Goal: Task Accomplishment & Management: Complete application form

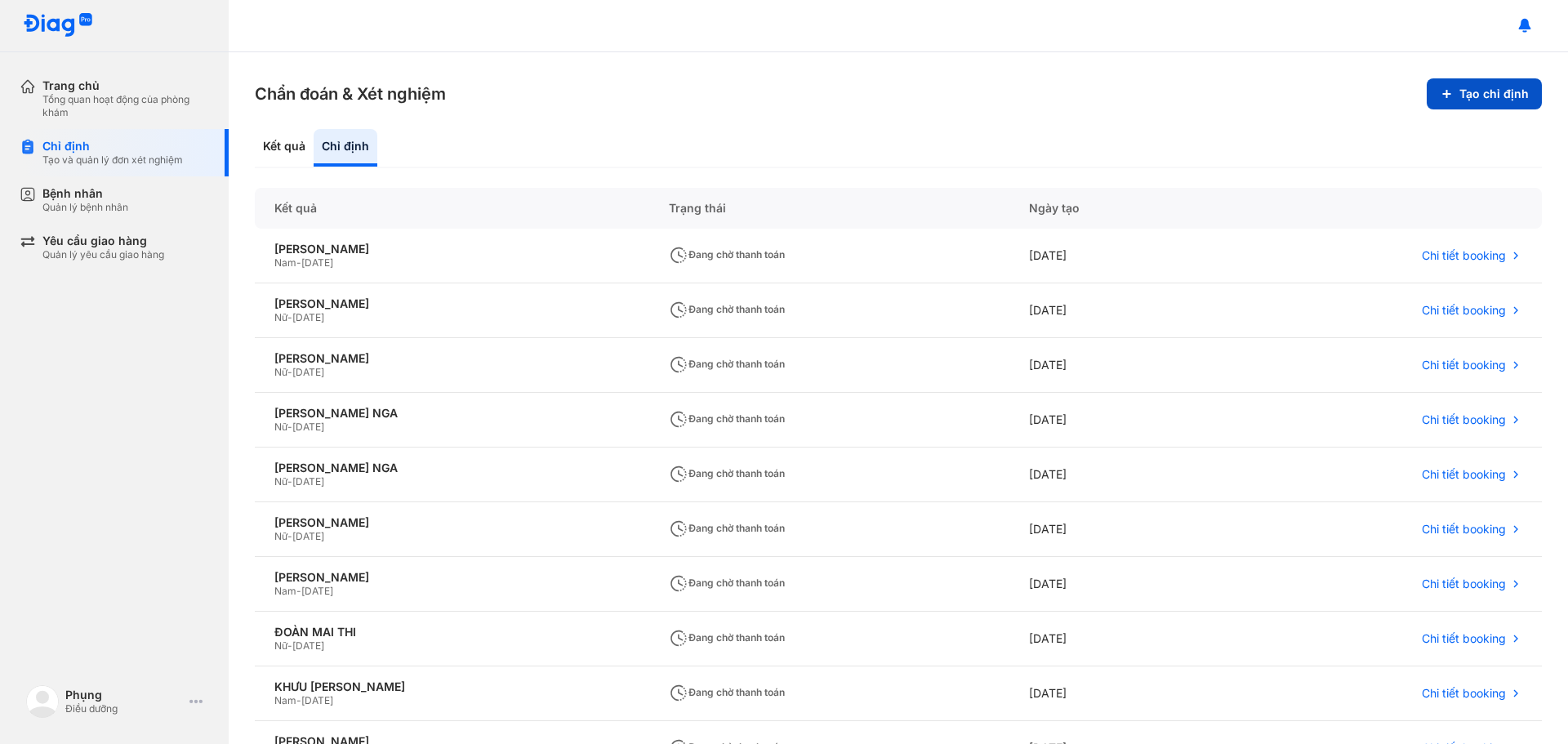
click at [1443, 93] on icon at bounding box center [1446, 93] width 13 height 13
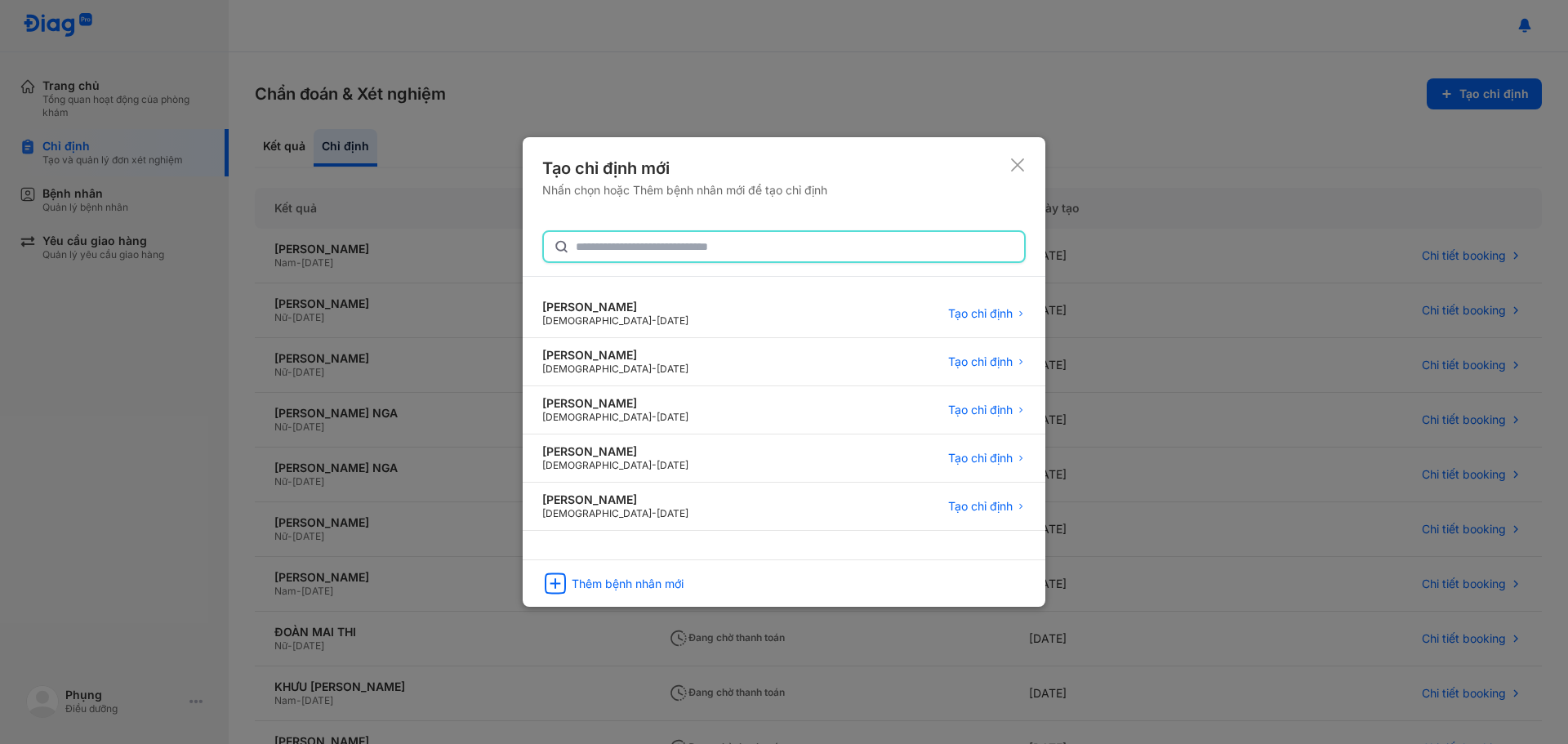
click at [695, 248] on input "text" at bounding box center [795, 247] width 438 height 29
click at [676, 590] on div "Thêm bệnh nhân mới" at bounding box center [627, 584] width 112 height 15
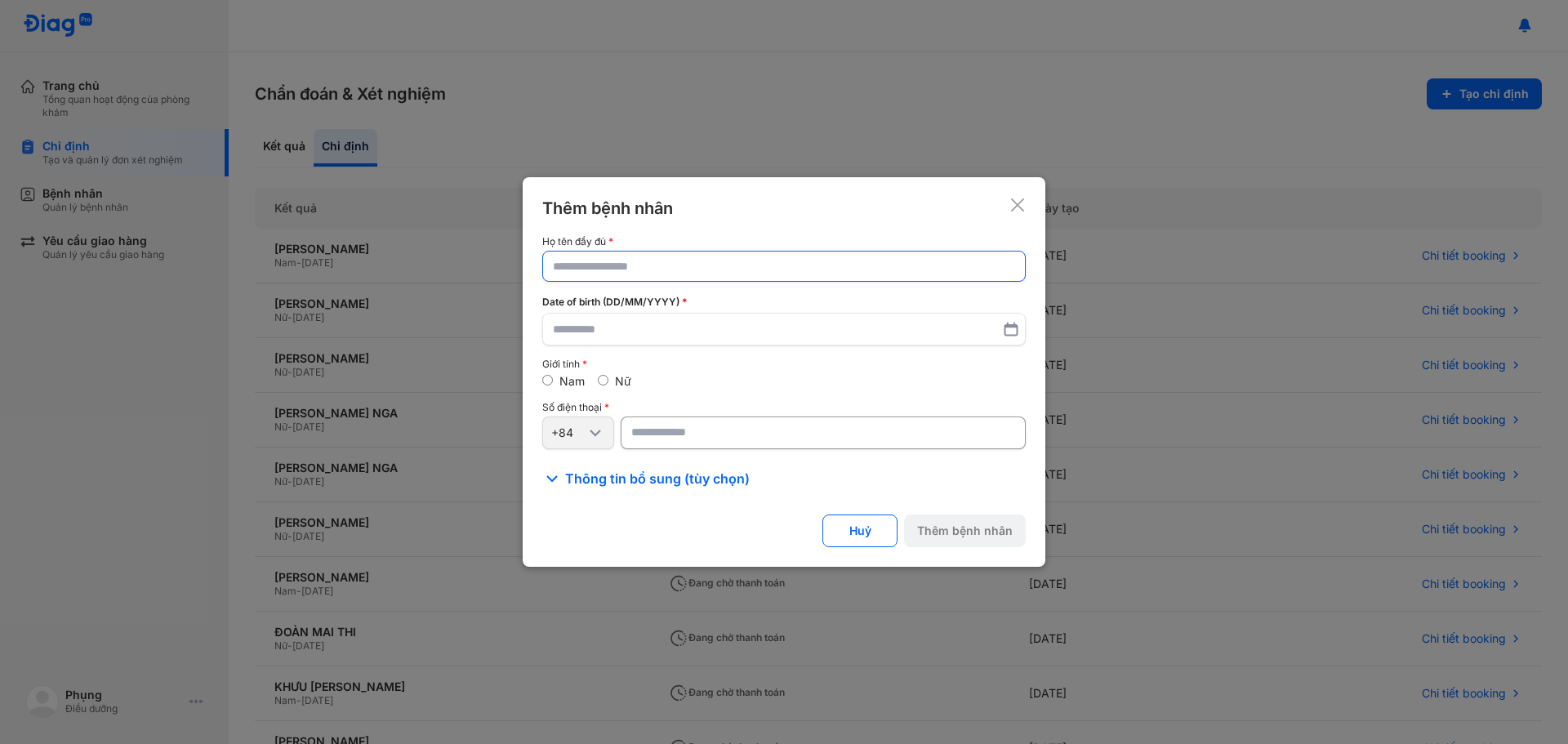
click at [697, 257] on input "text" at bounding box center [784, 266] width 462 height 29
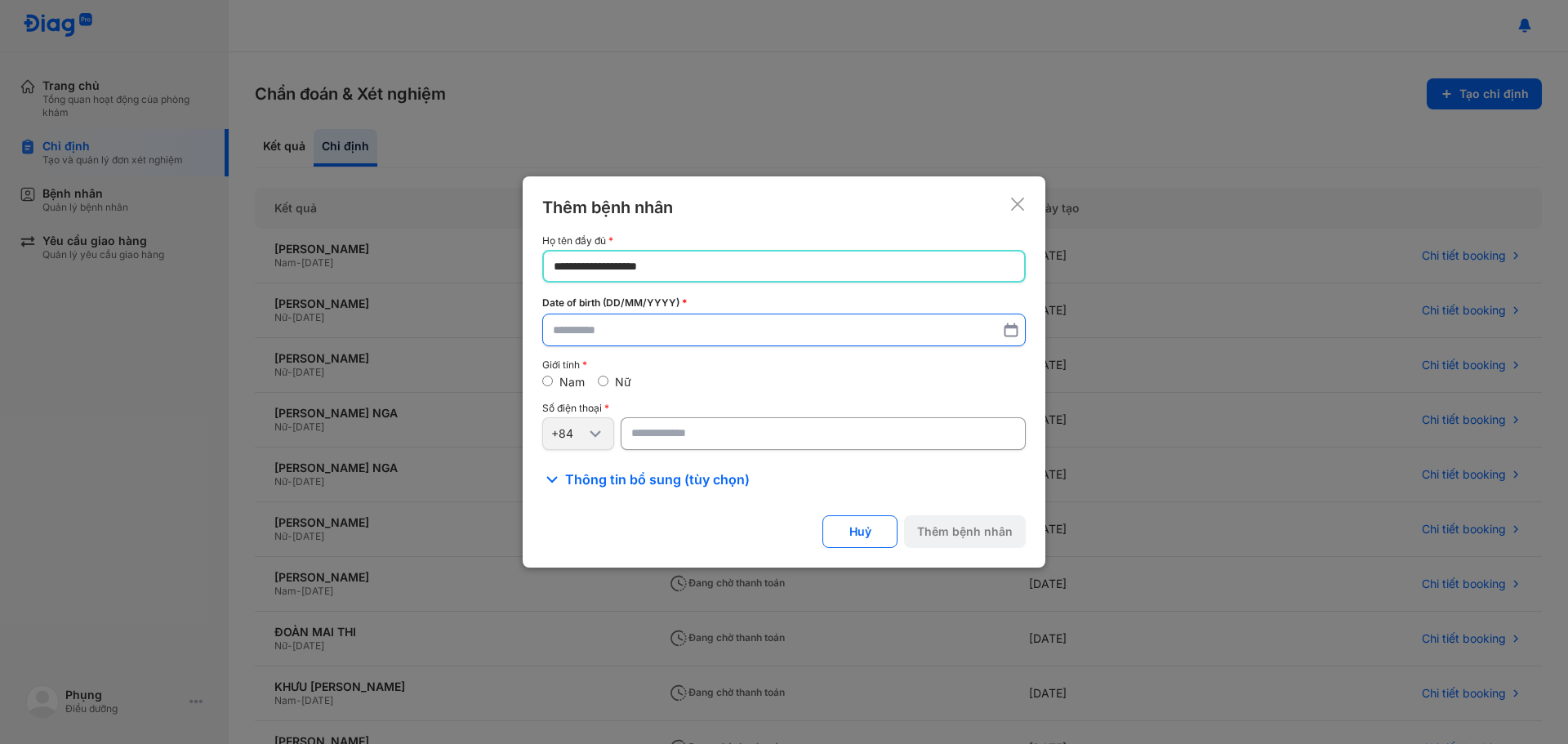
type input "**********"
click at [560, 341] on input "text" at bounding box center [784, 330] width 461 height 29
type input "*"
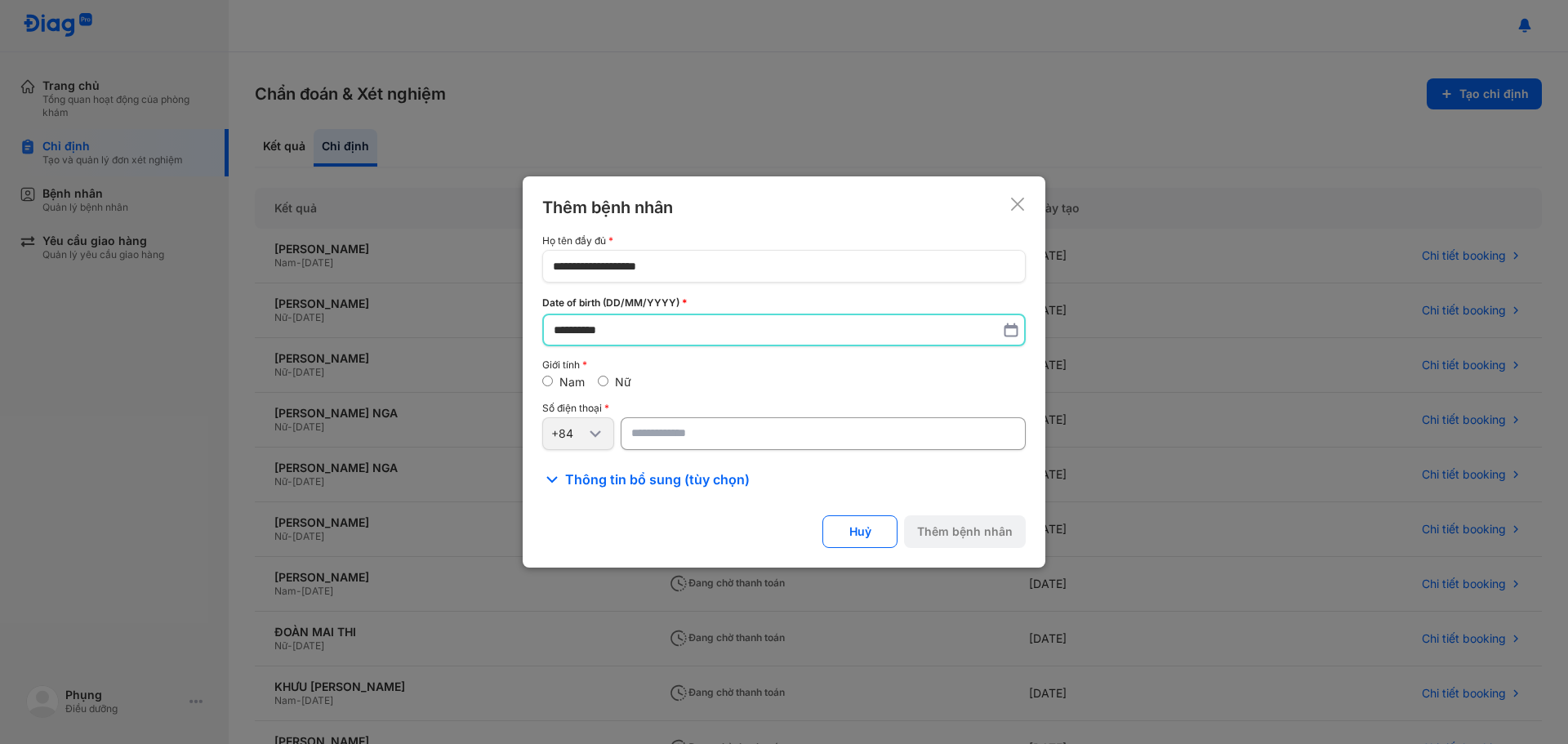
type input "**********"
click at [671, 435] on input "number" at bounding box center [823, 434] width 405 height 32
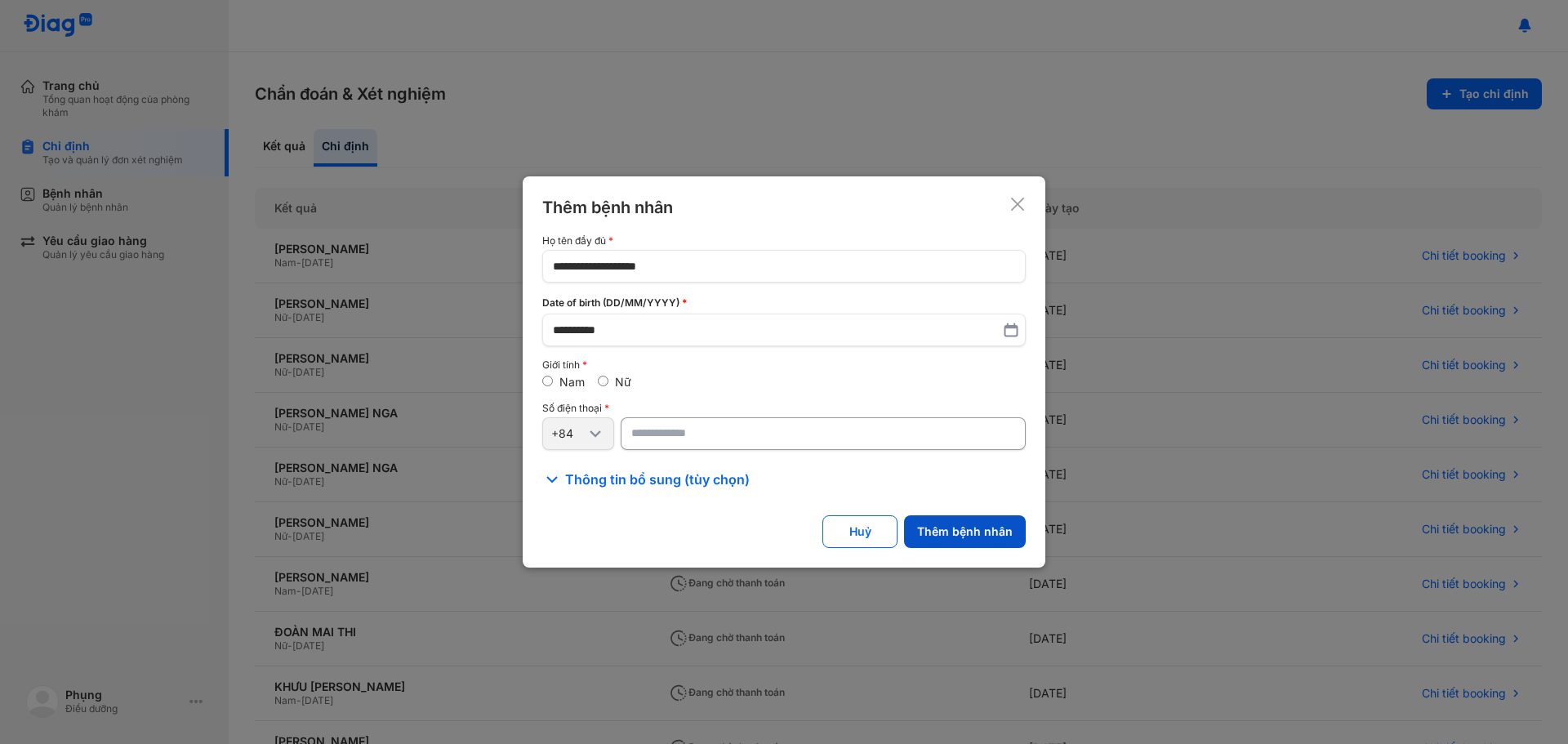
type input "**********"
click at [1008, 530] on button "Thêm bệnh nhân" at bounding box center [965, 532] width 122 height 32
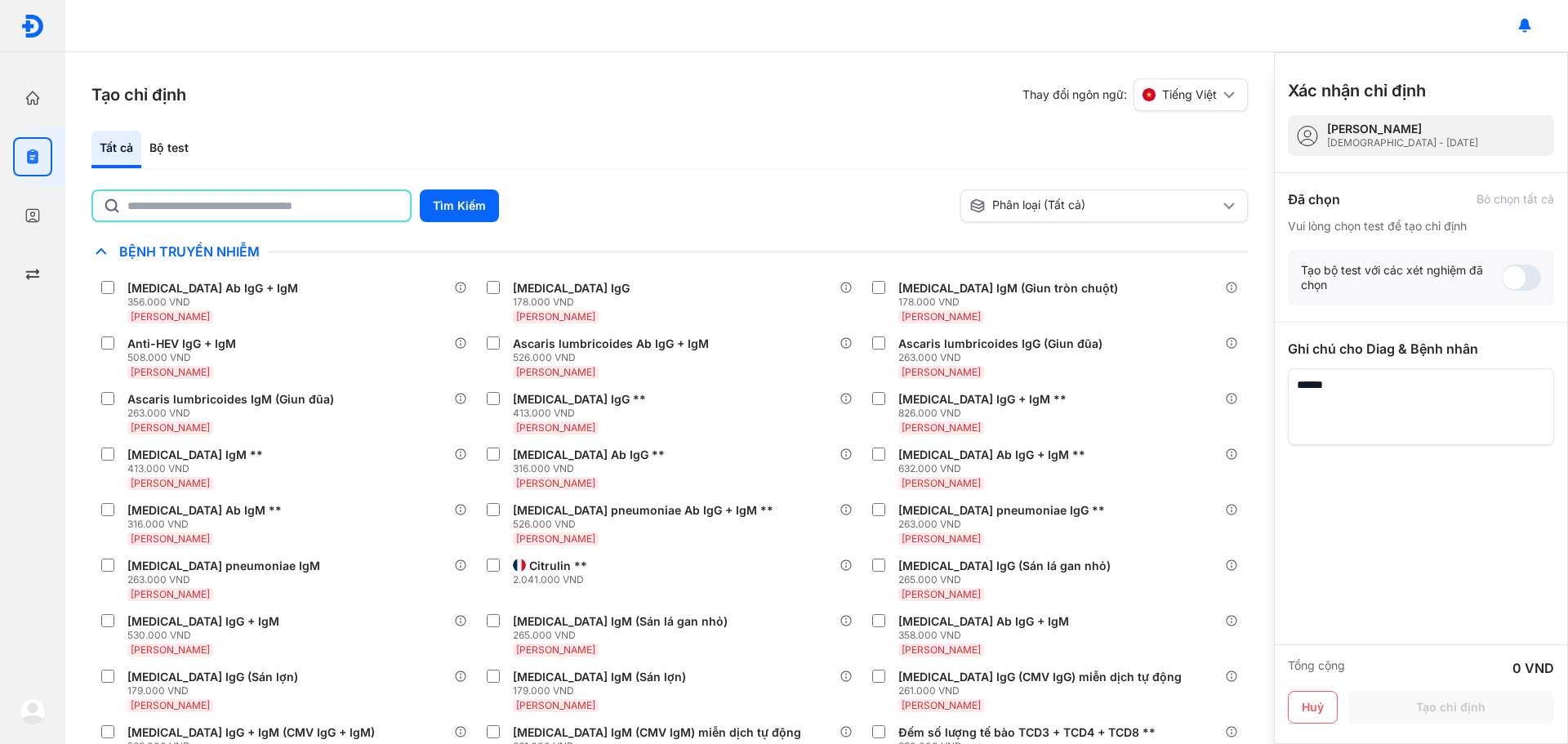
click at [262, 203] on input "text" at bounding box center [264, 206] width 273 height 29
click at [161, 137] on div "Bộ test" at bounding box center [169, 149] width 55 height 38
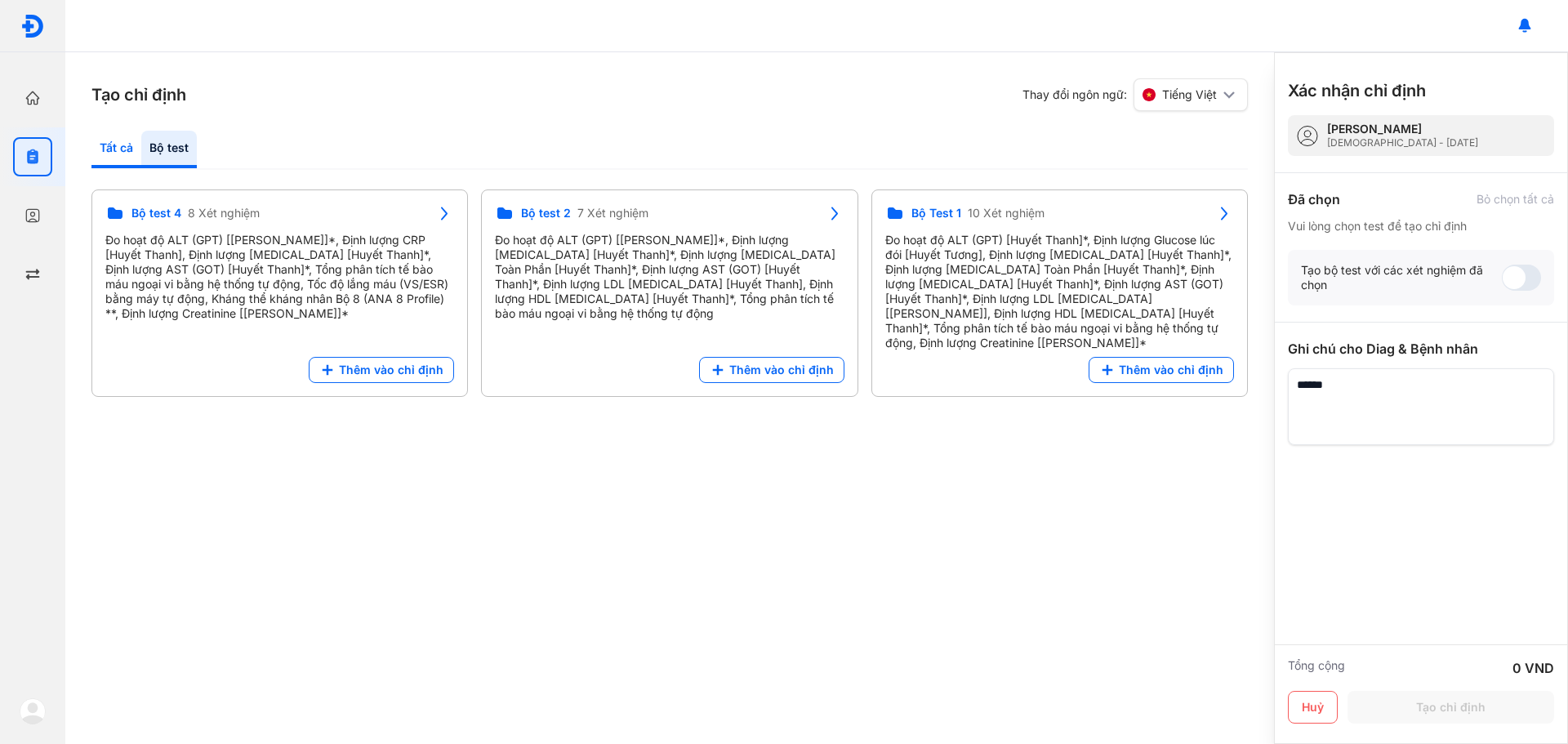
click at [142, 142] on div "Tất cả" at bounding box center [169, 149] width 55 height 38
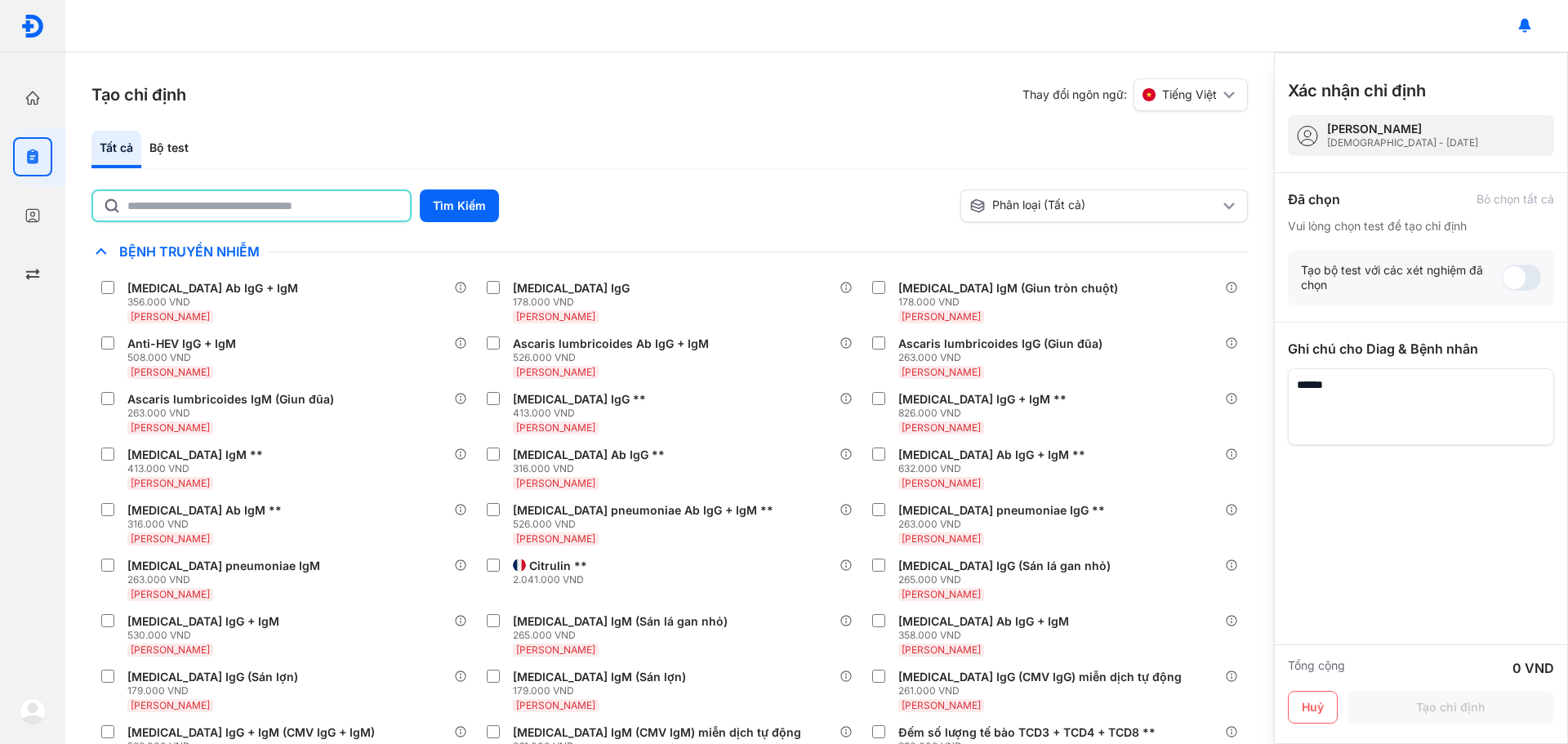
click at [320, 215] on input "text" at bounding box center [264, 206] width 273 height 29
click at [540, 98] on section "Tạo chỉ định Thay đổi ngôn ngữ: Tiếng Việt" at bounding box center [670, 95] width 1157 height 32
click at [150, 209] on input "text" at bounding box center [264, 206] width 273 height 29
click at [466, 210] on button "Tìm Kiếm" at bounding box center [459, 206] width 79 height 32
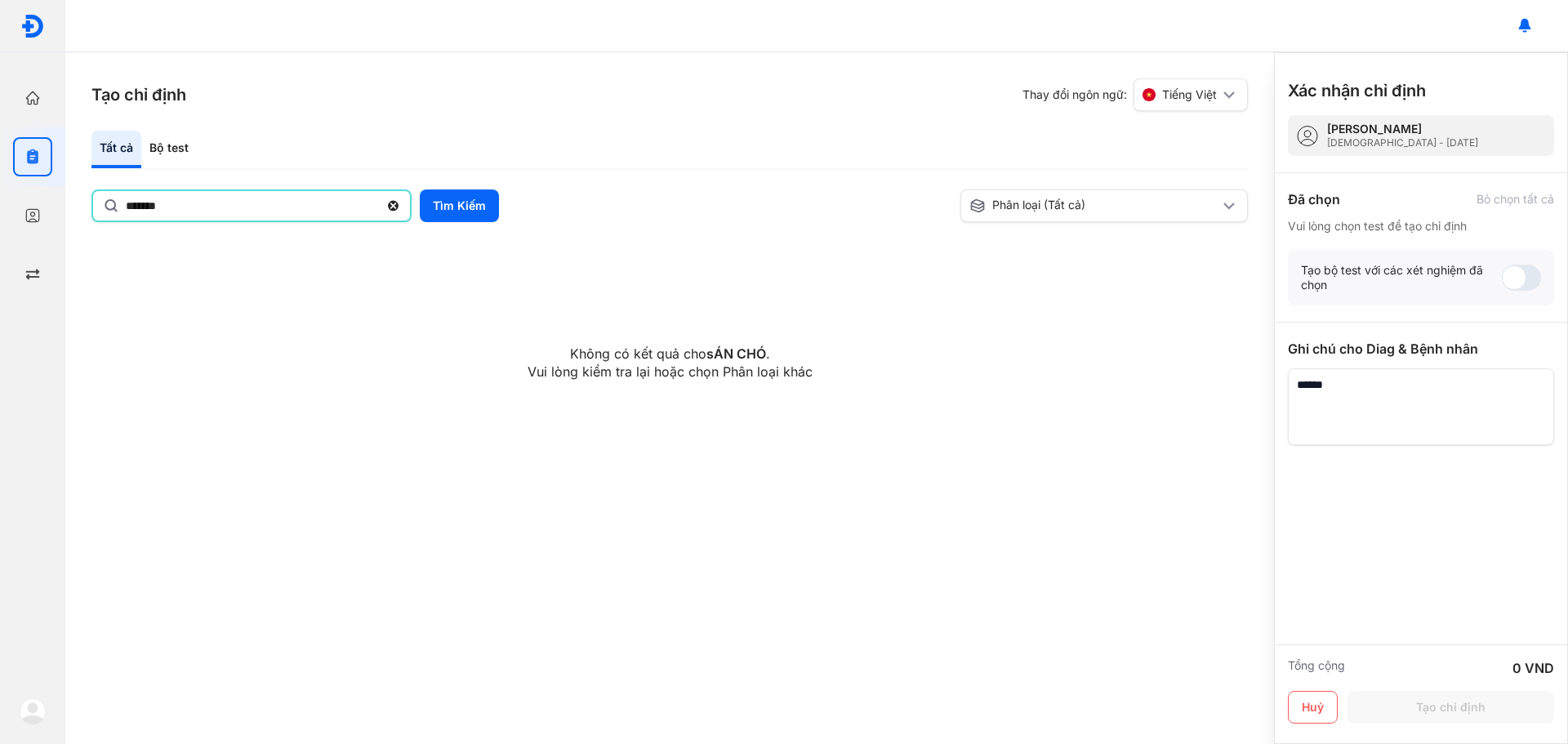
click at [273, 202] on input "*******" at bounding box center [252, 206] width 253 height 29
type input "***"
click at [479, 210] on button "Tìm Kiếm" at bounding box center [459, 206] width 79 height 32
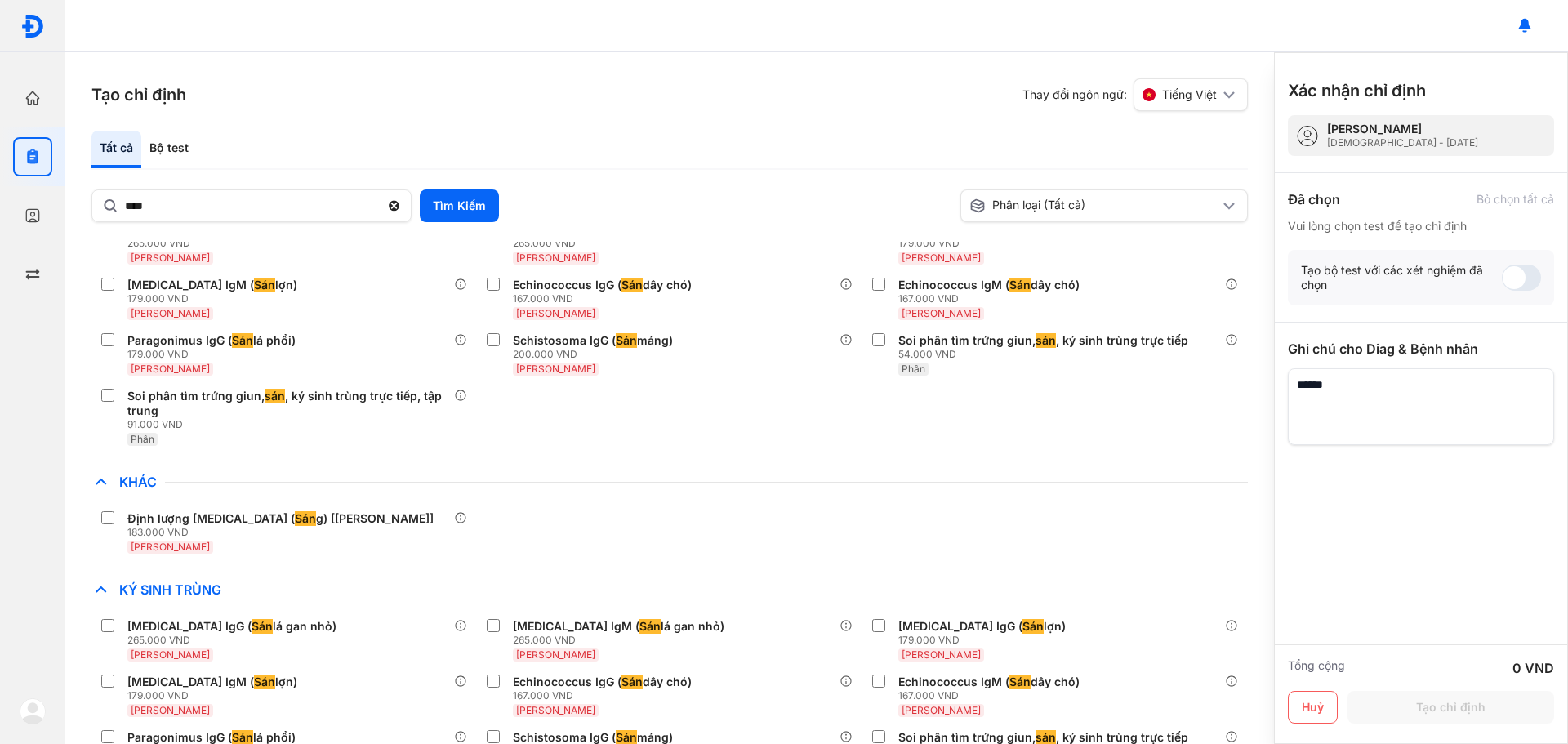
scroll to position [82, 0]
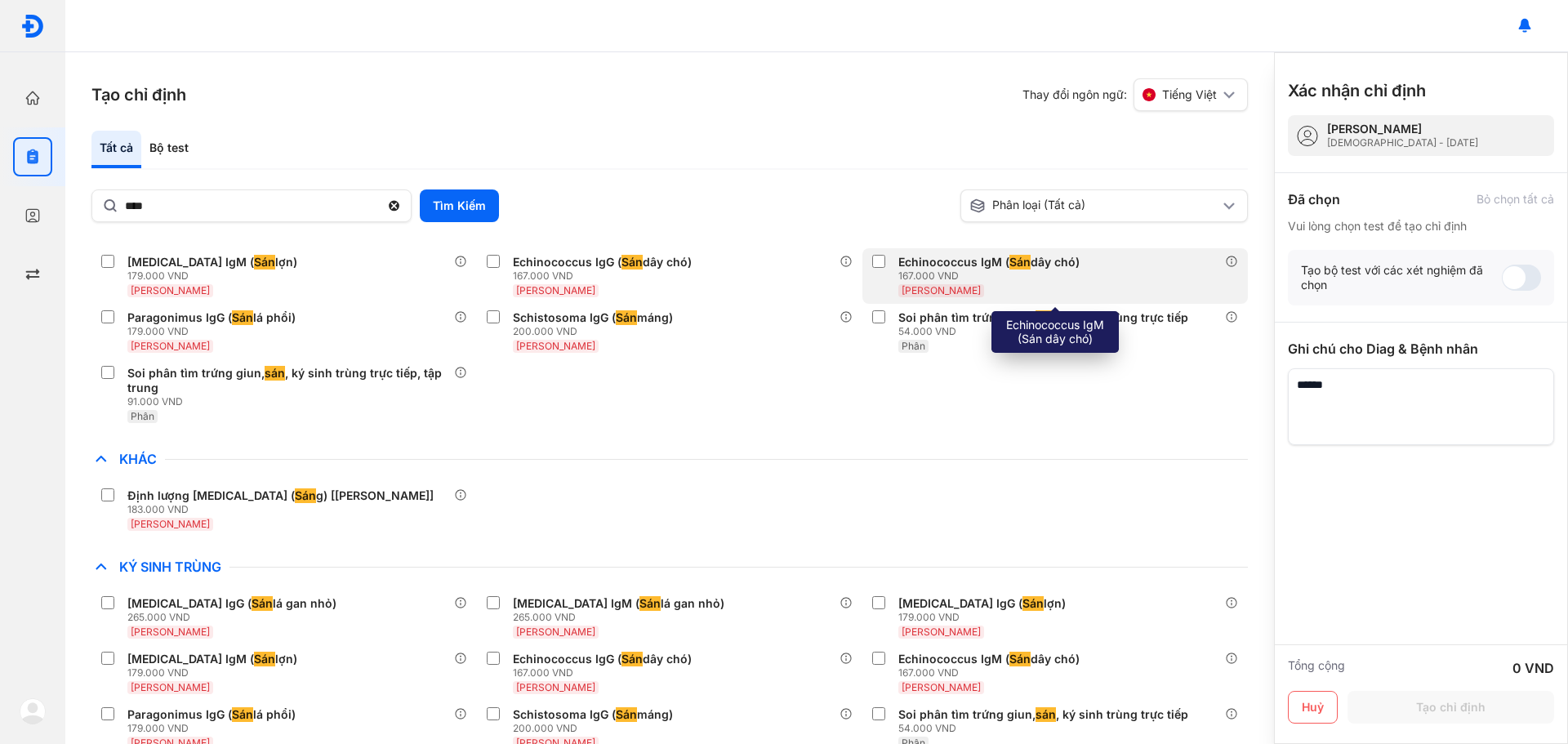
click at [868, 259] on div "Echinococcus IgM ( Sán dây chó) 167.000 VND Huyết Thanh" at bounding box center [1055, 276] width 386 height 55
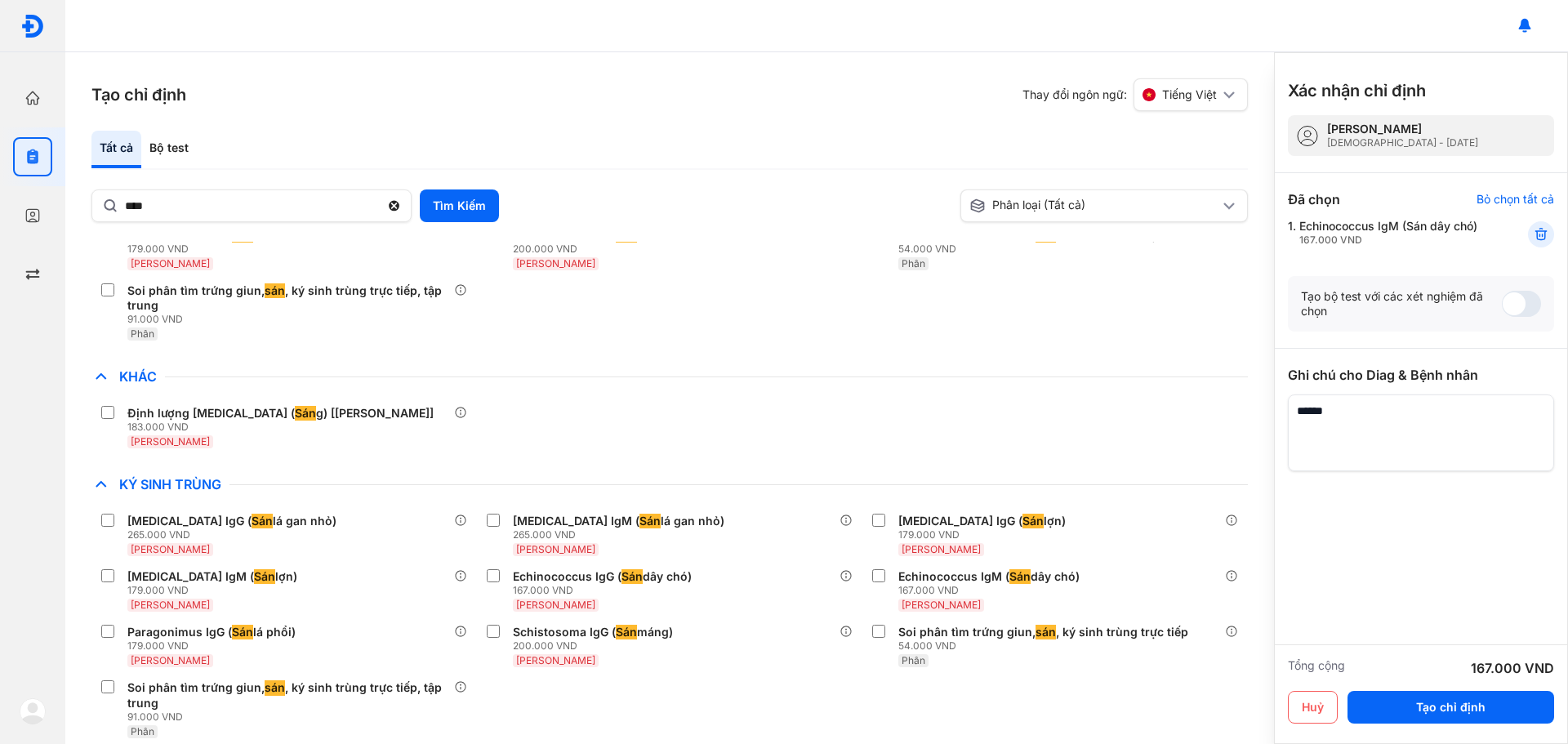
scroll to position [184, 0]
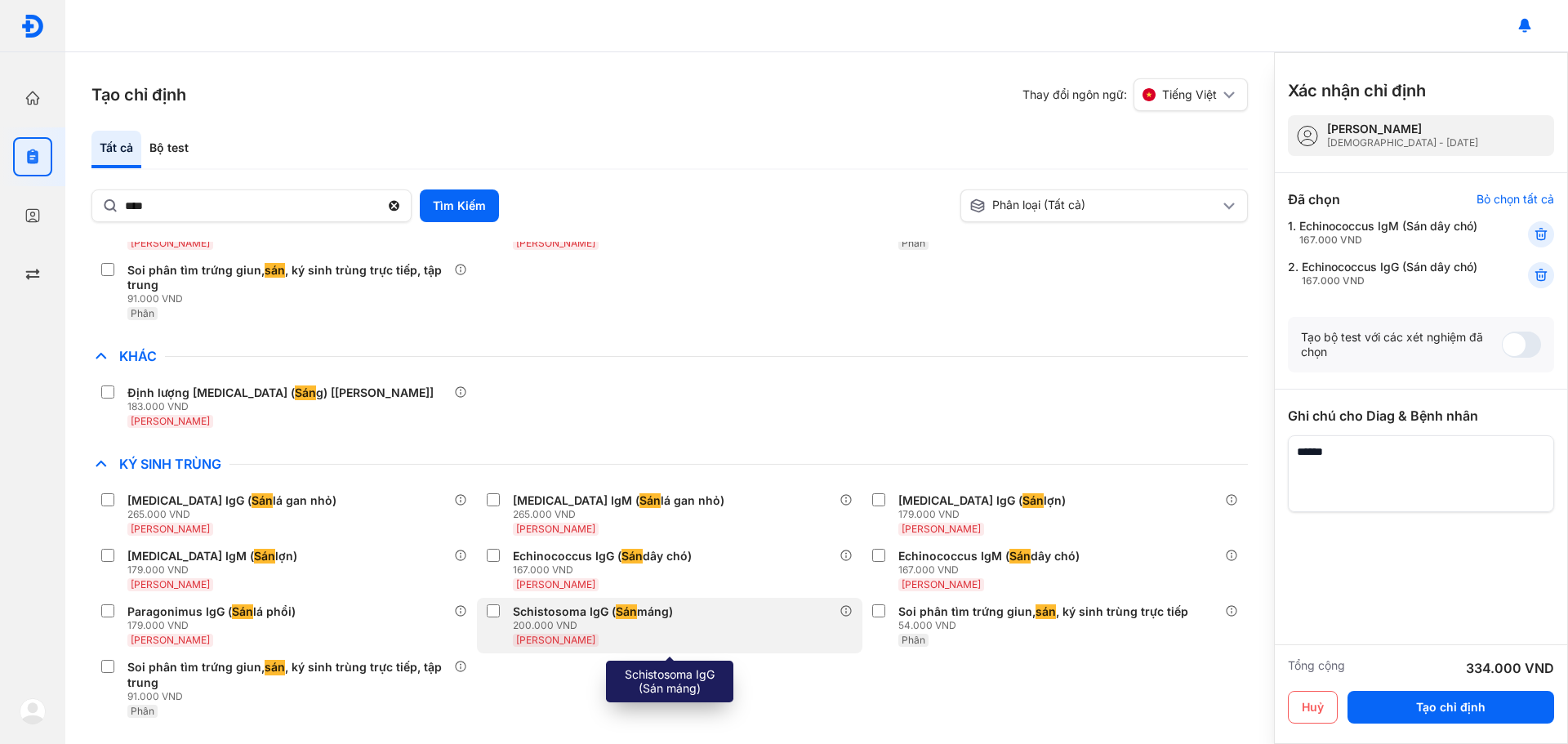
click at [642, 620] on div "200.000 VND" at bounding box center [595, 625] width 166 height 13
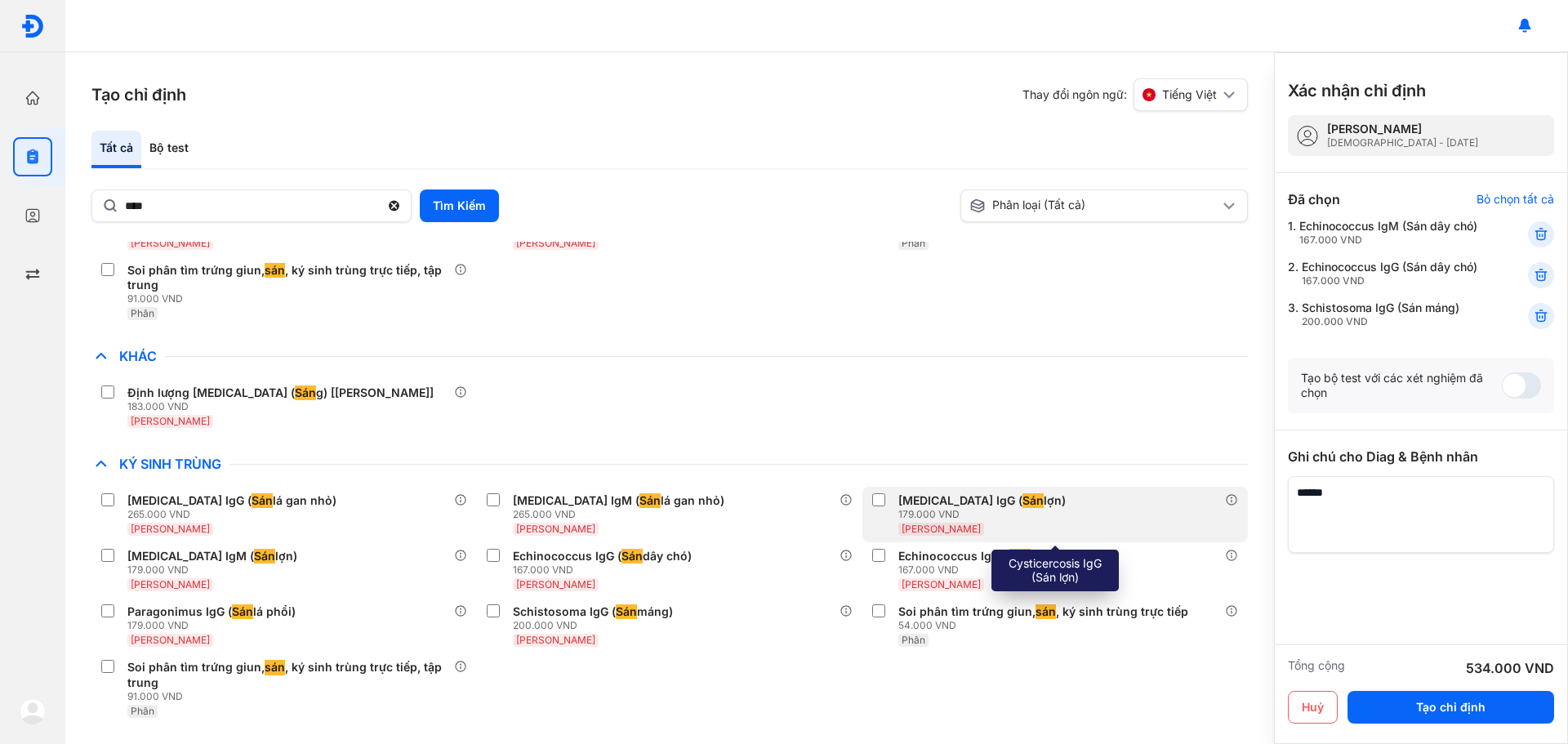
click at [940, 493] on div "[MEDICAL_DATA] IgG ( Sán lợn)" at bounding box center [982, 500] width 167 height 15
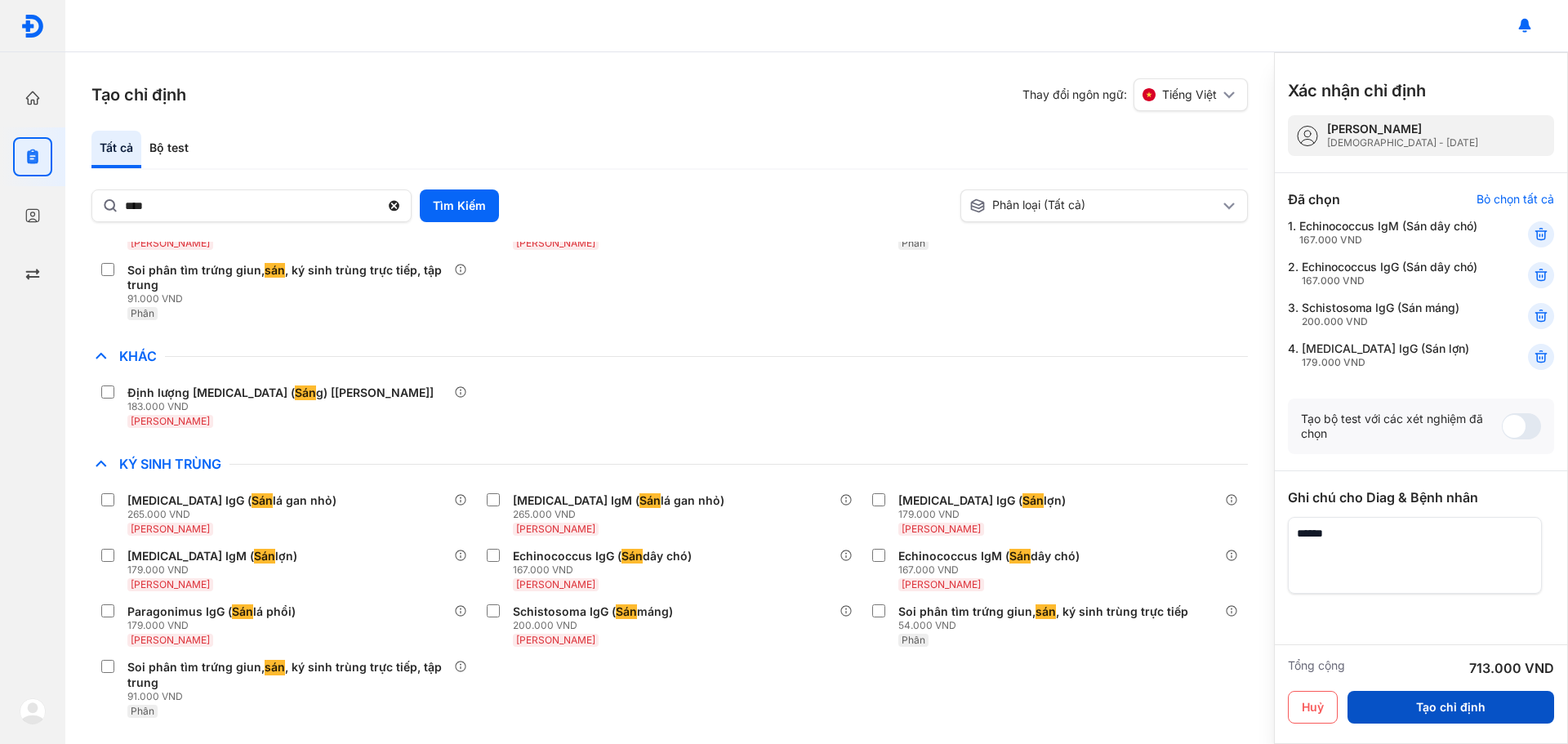
click at [1513, 701] on button "Tạo chỉ định" at bounding box center [1451, 707] width 206 height 32
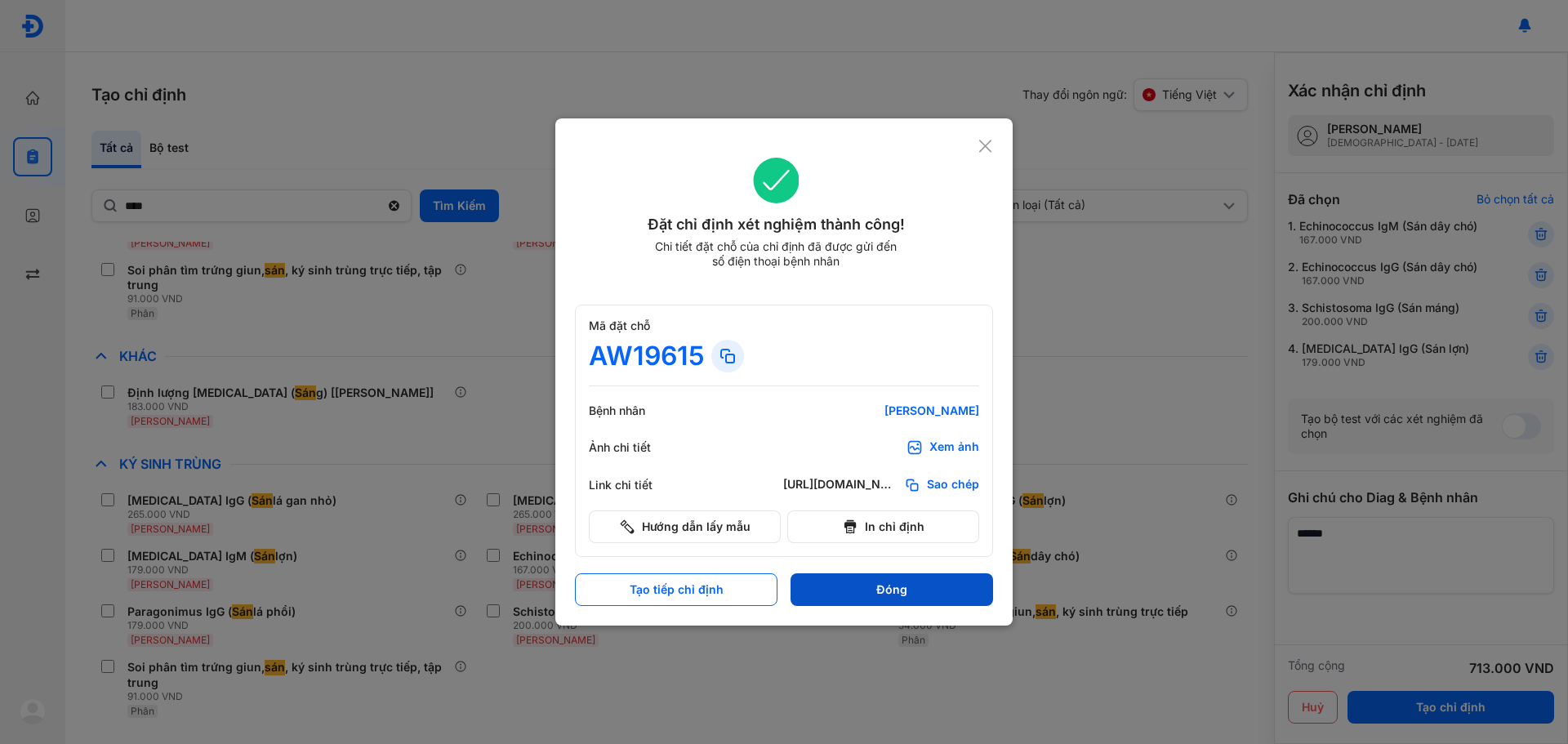
click at [925, 583] on button "Đóng" at bounding box center [891, 590] width 202 height 32
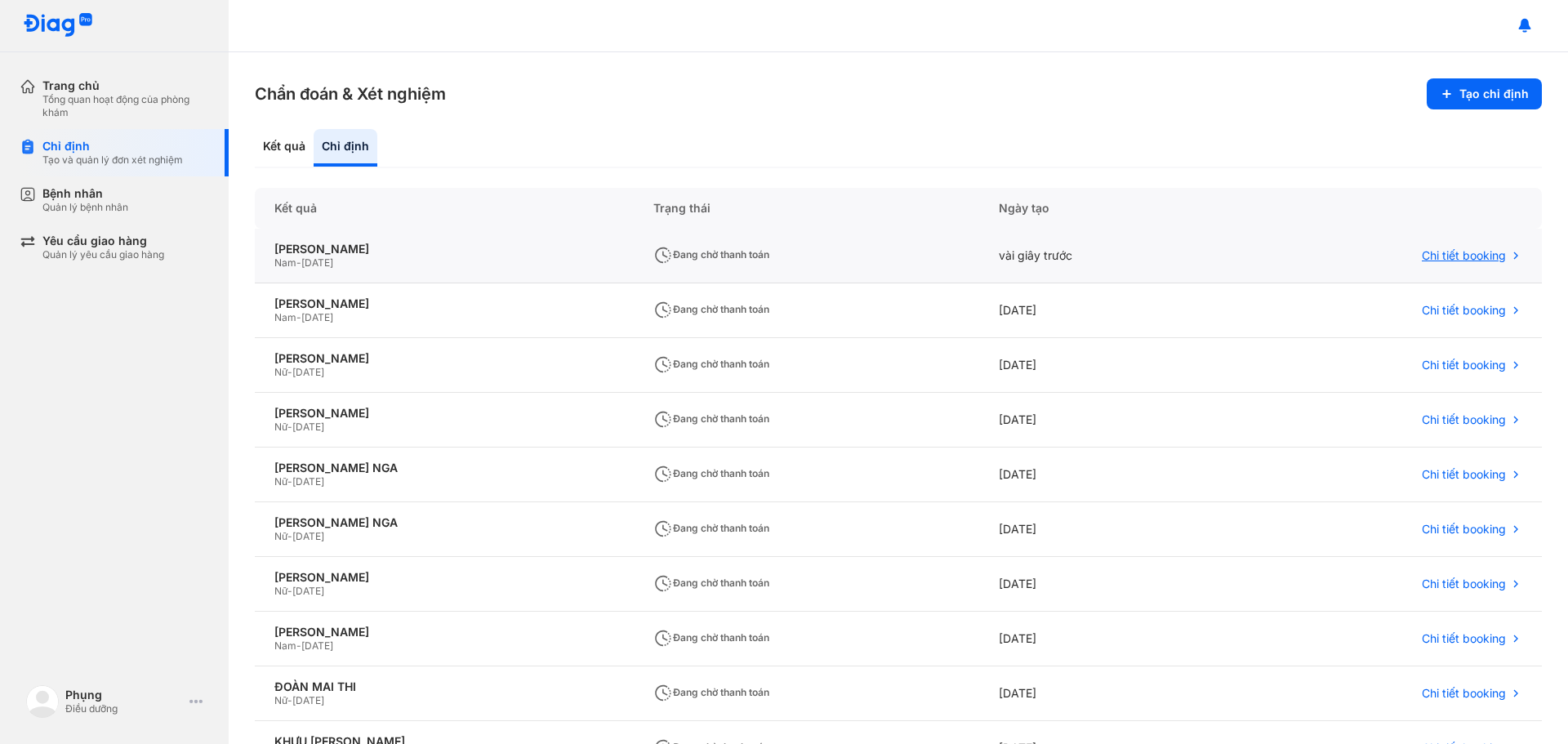
click at [1460, 268] on div "Chi tiết booking" at bounding box center [1386, 256] width 311 height 55
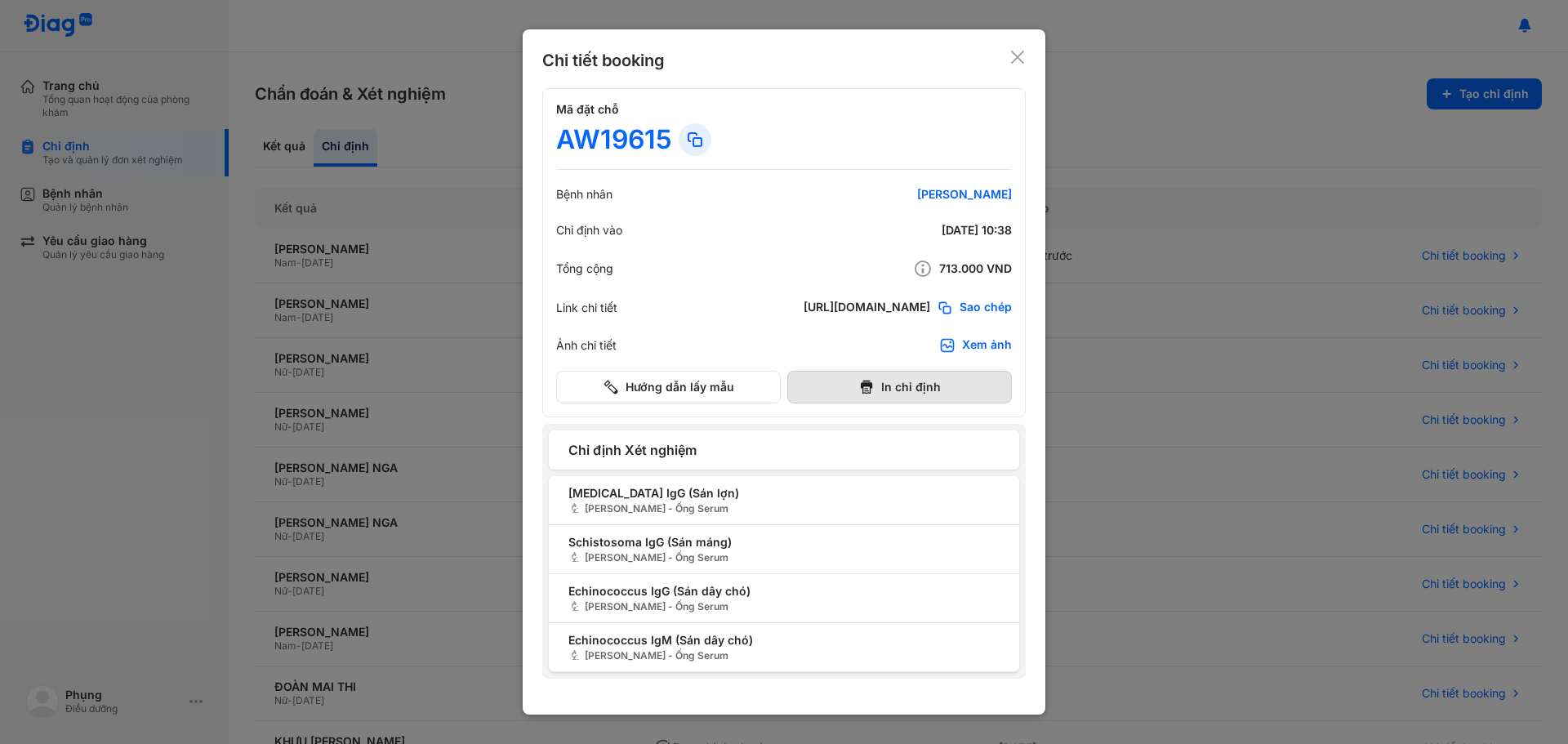
click at [895, 383] on button "In chỉ định" at bounding box center [899, 387] width 224 height 32
click at [1029, 54] on div "Chi tiết booking Mã đặt chỗ AW19615 Bệnh nhân TRÂN THỊ THANH TUYỀN Chỉ định vào…" at bounding box center [784, 371] width 523 height 685
click at [1020, 54] on use at bounding box center [1017, 56] width 13 height 13
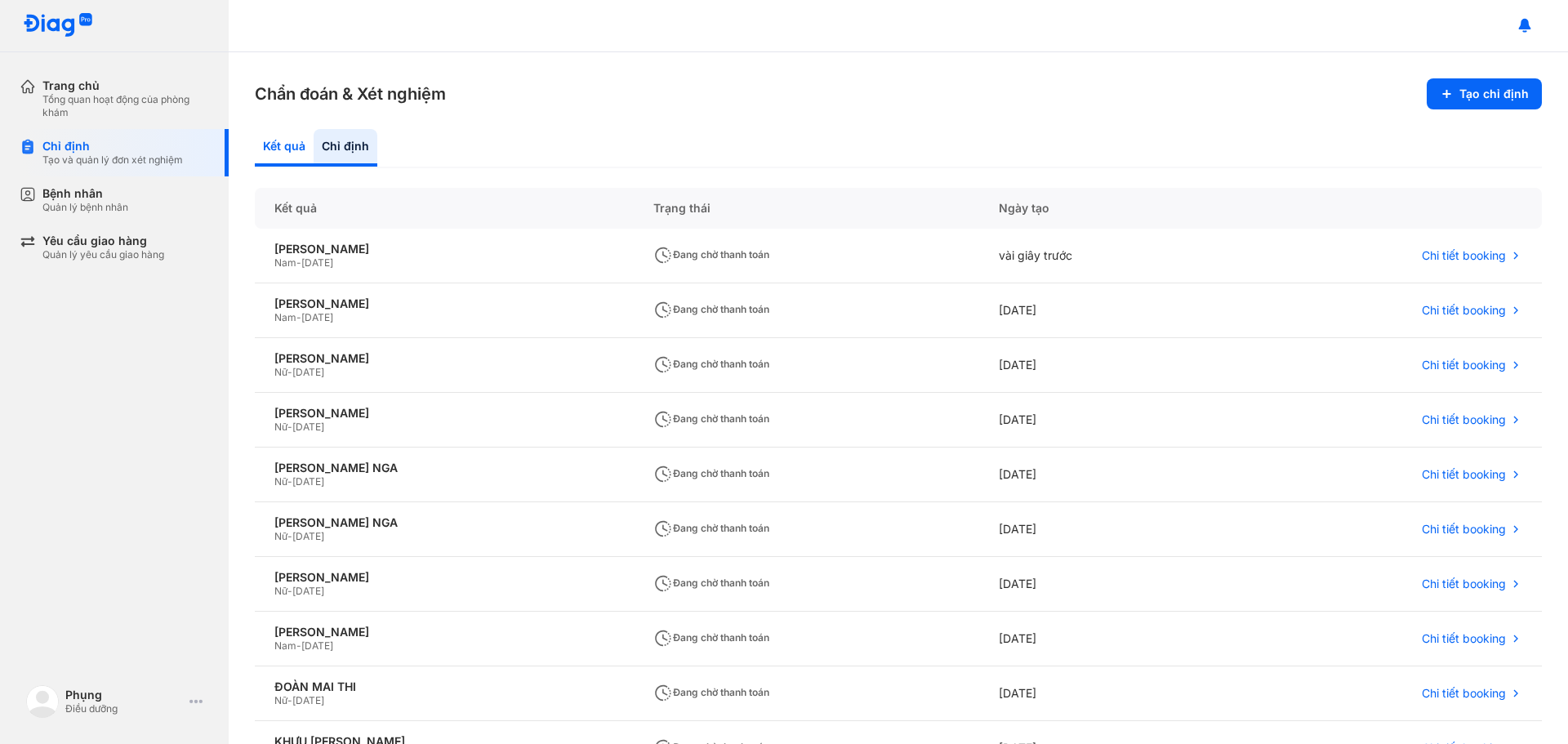
click at [314, 146] on div "Kết quả" at bounding box center [346, 148] width 64 height 38
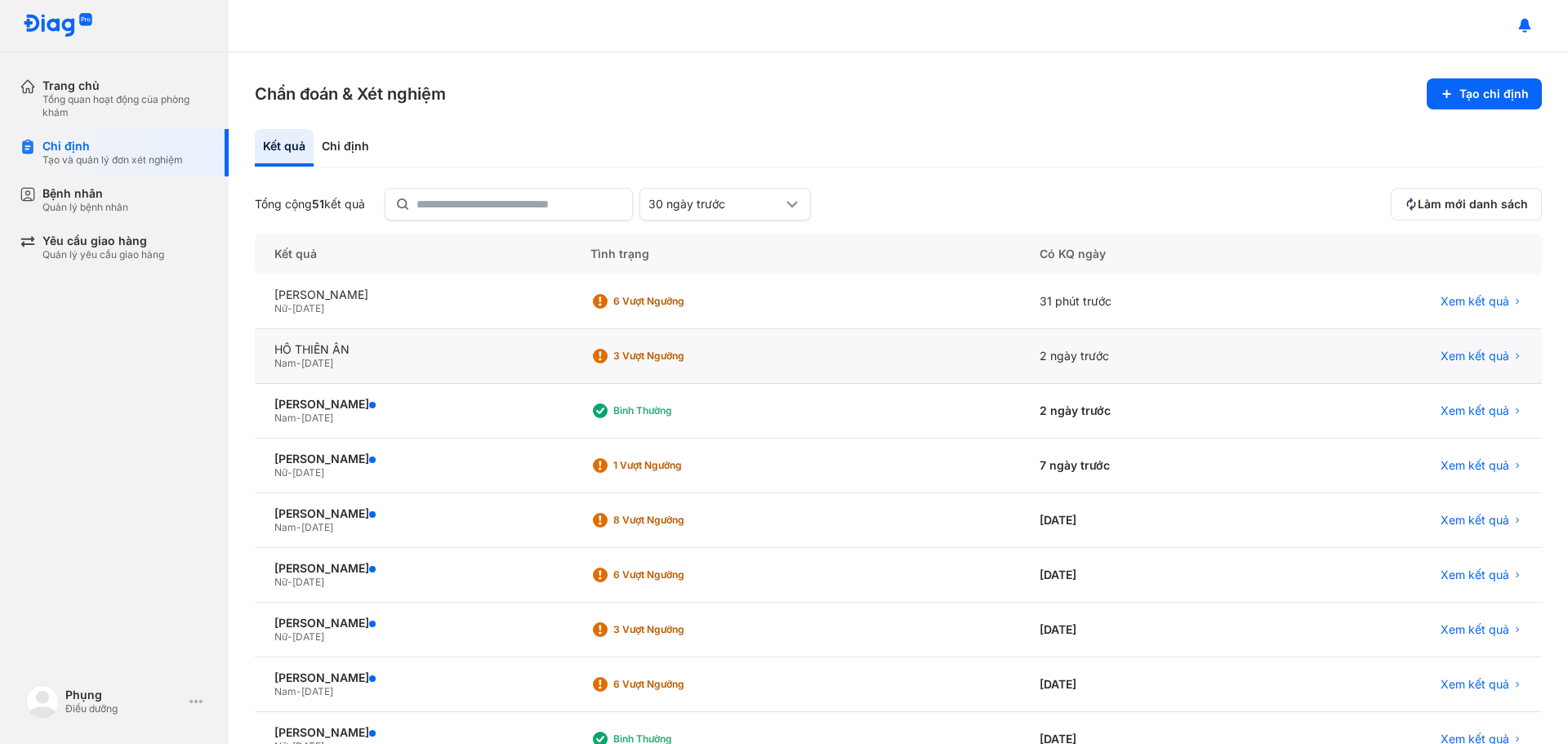
click at [334, 358] on span "[DATE]" at bounding box center [317, 363] width 32 height 12
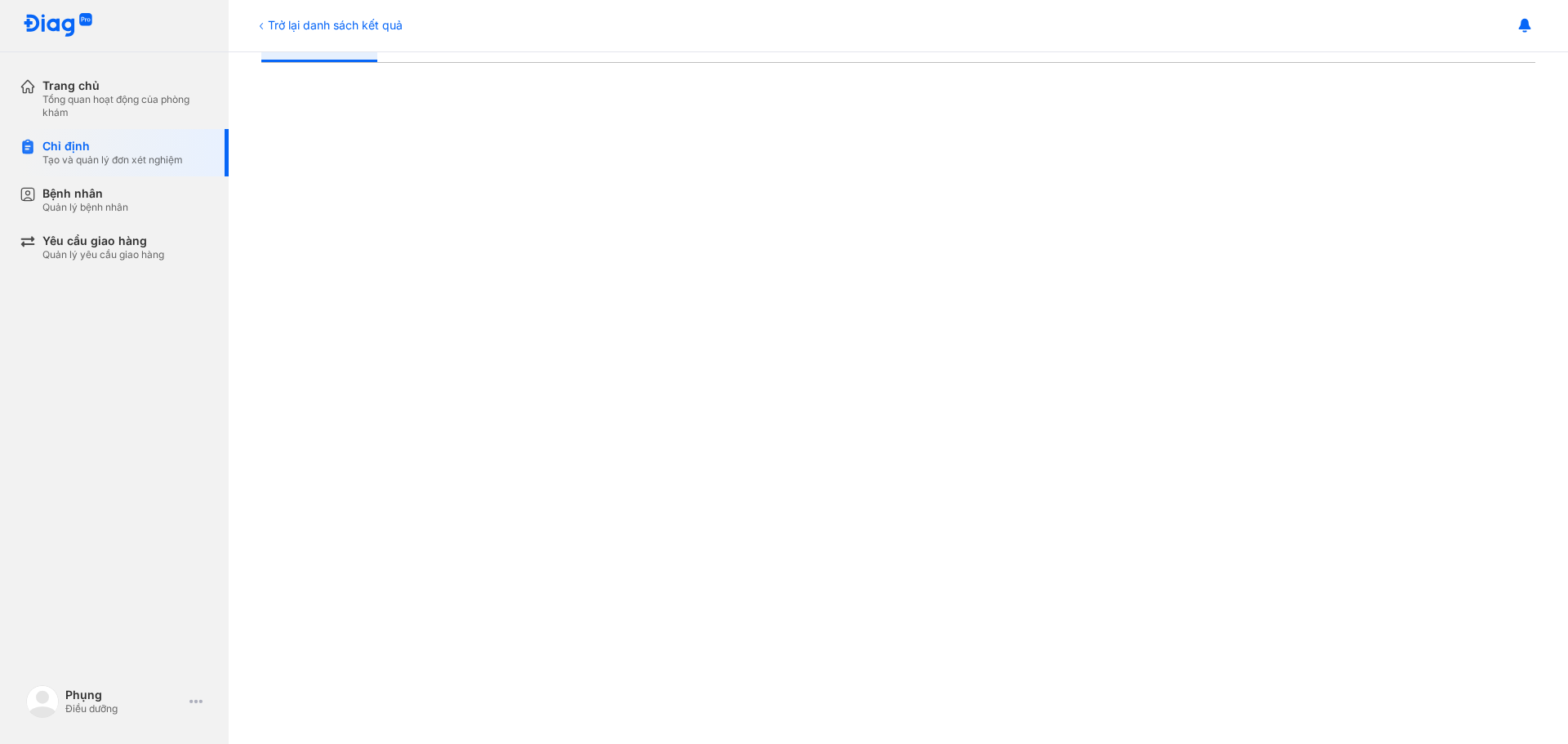
scroll to position [216, 0]
click at [1445, 227] on div at bounding box center [898, 697] width 1275 height 1255
